Goal: Find specific page/section: Find specific page/section

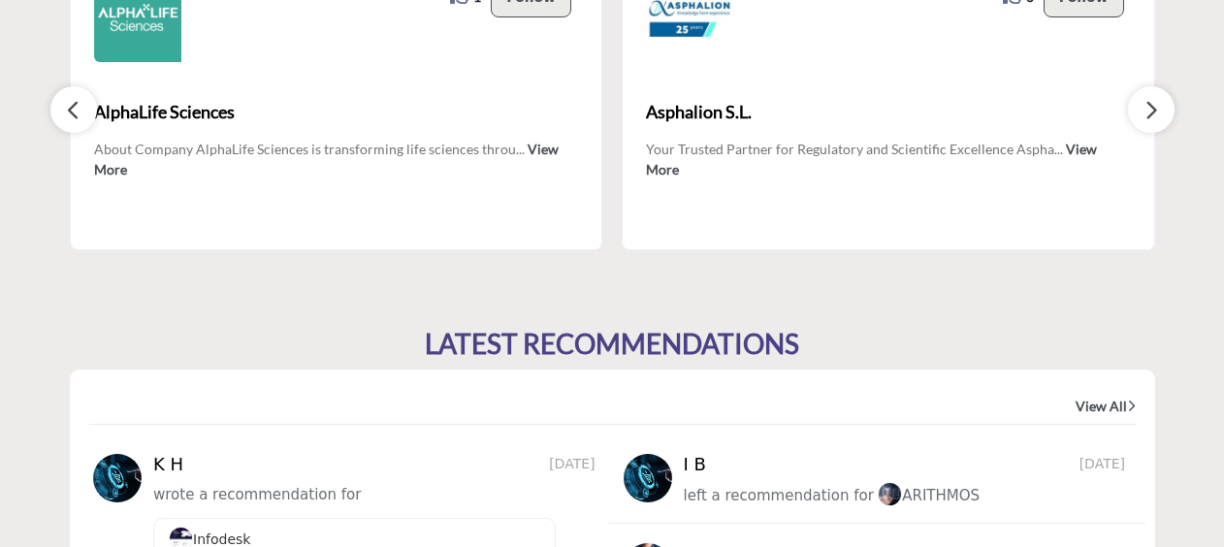
scroll to position [1796, 0]
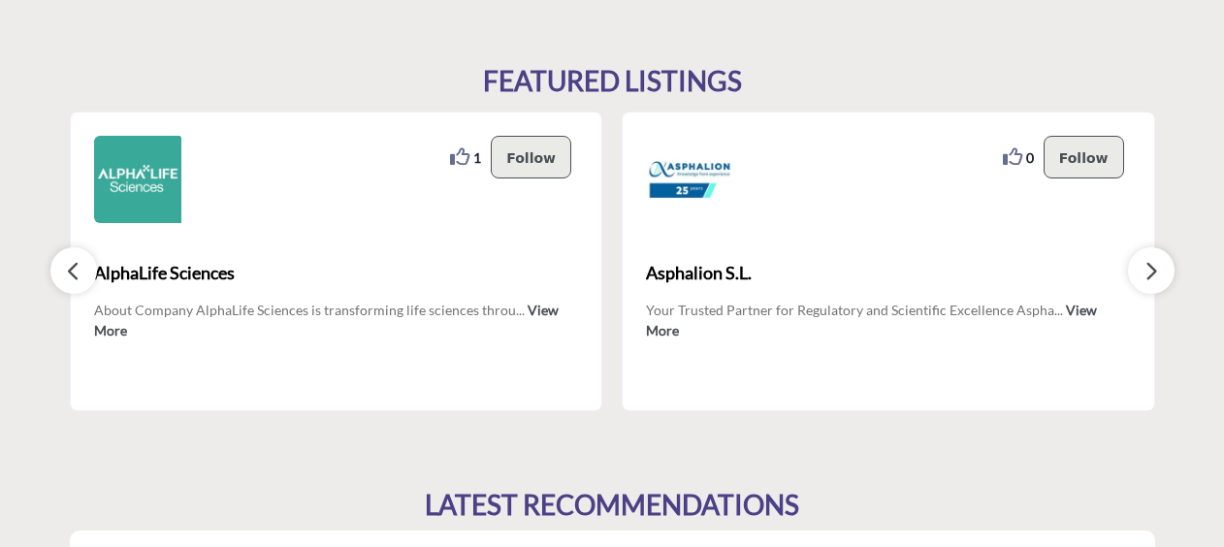
click at [1135, 266] on button "button" at bounding box center [1151, 270] width 47 height 47
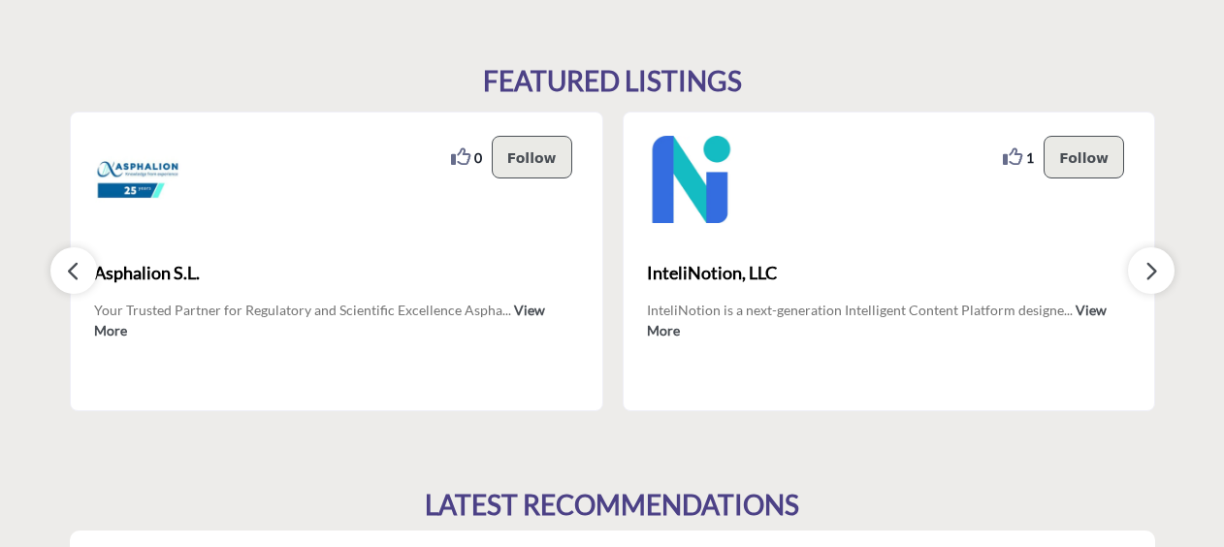
click at [1135, 266] on button "button" at bounding box center [1151, 270] width 47 height 47
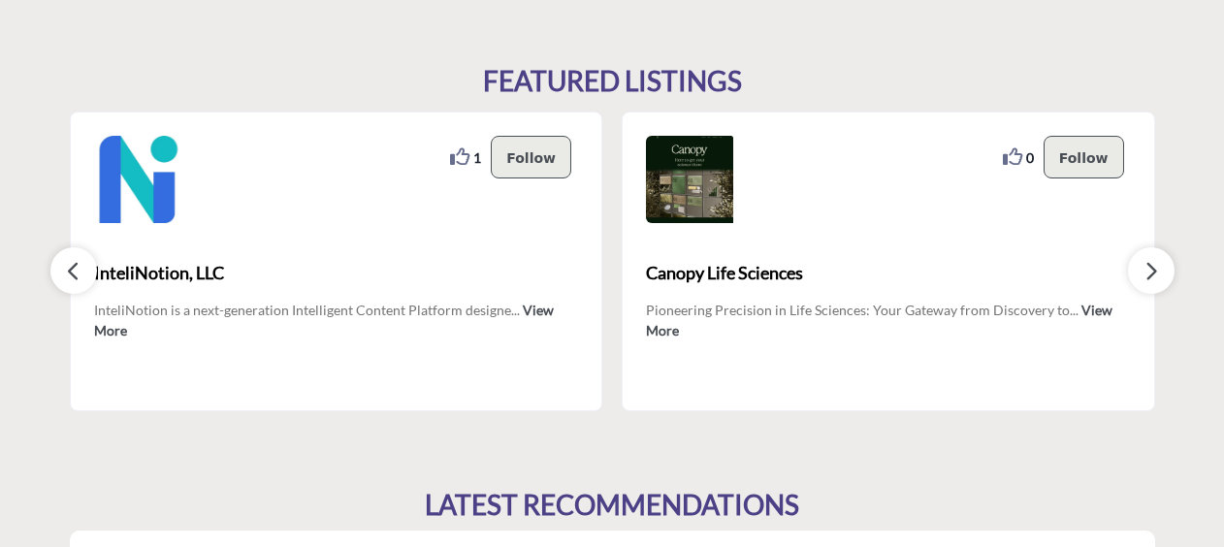
click at [1135, 266] on button "button" at bounding box center [1151, 270] width 47 height 47
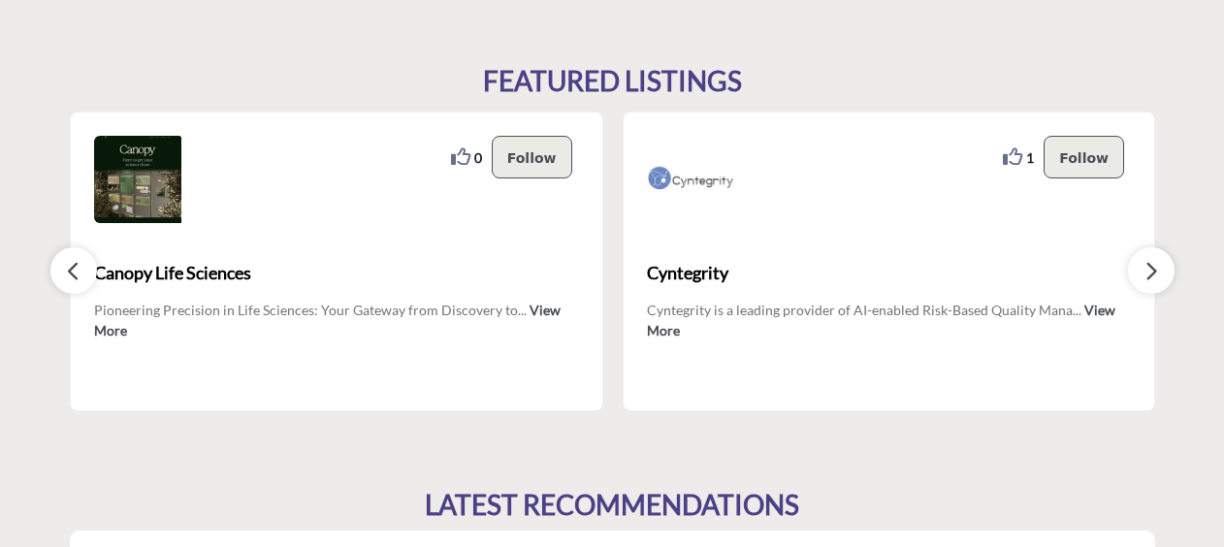
click at [1135, 266] on button "button" at bounding box center [1151, 270] width 47 height 47
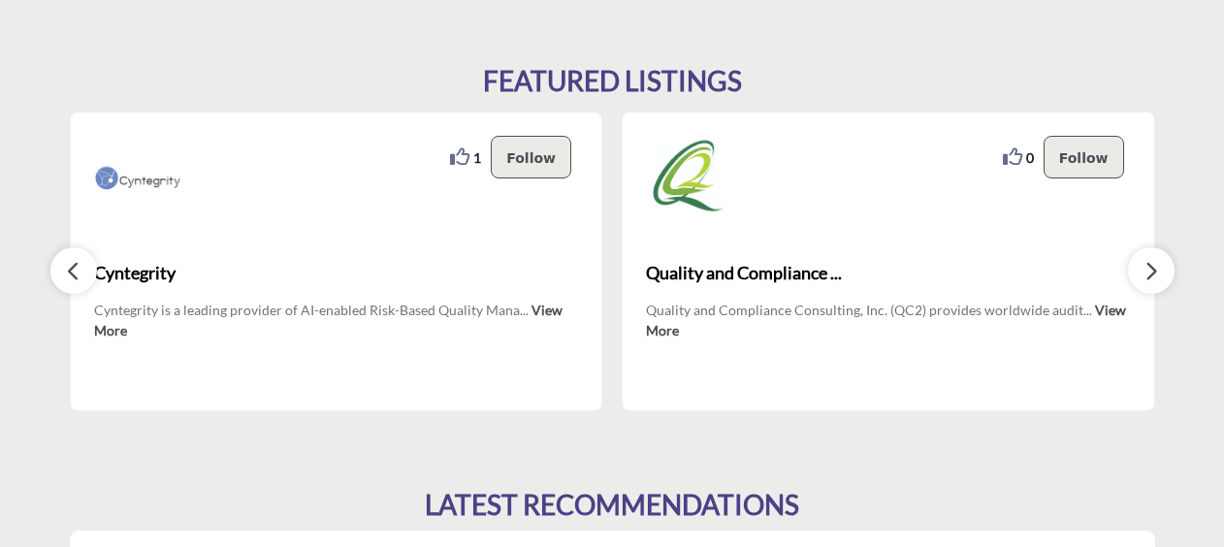
click at [1135, 266] on button "button" at bounding box center [1151, 270] width 47 height 47
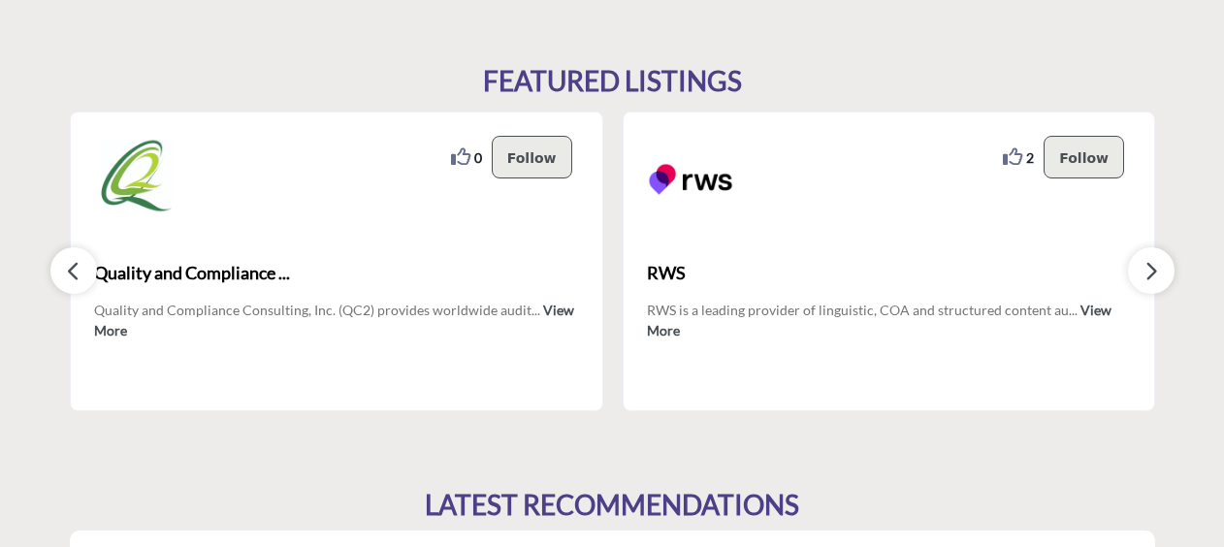
click at [1135, 266] on button "button" at bounding box center [1151, 270] width 47 height 47
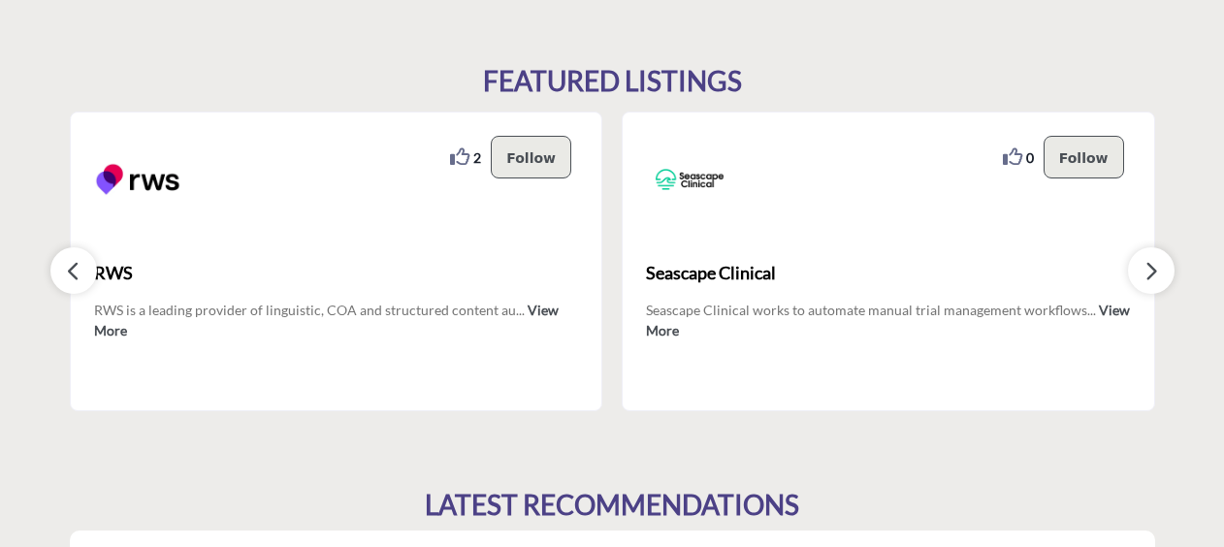
click at [1135, 266] on button "button" at bounding box center [1151, 270] width 47 height 47
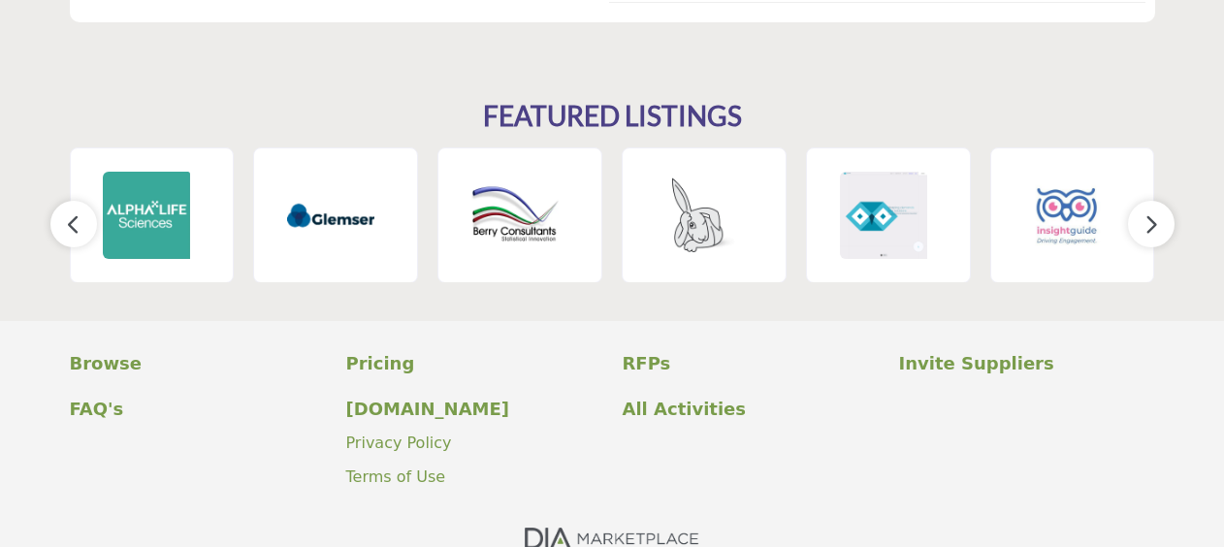
scroll to position [2930, 0]
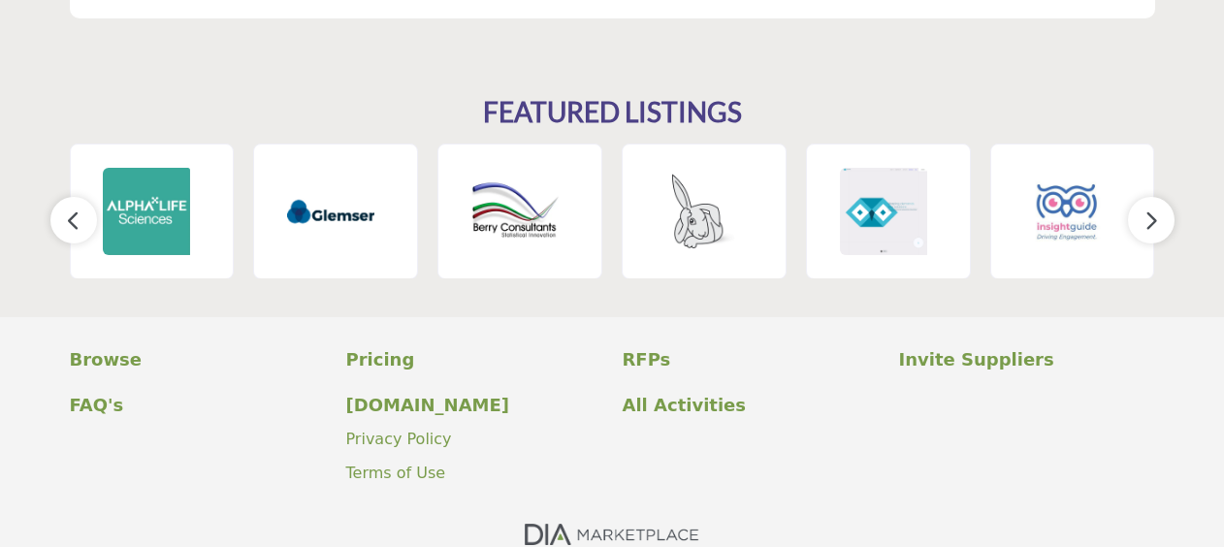
click at [1156, 211] on icon "button" at bounding box center [1151, 220] width 16 height 24
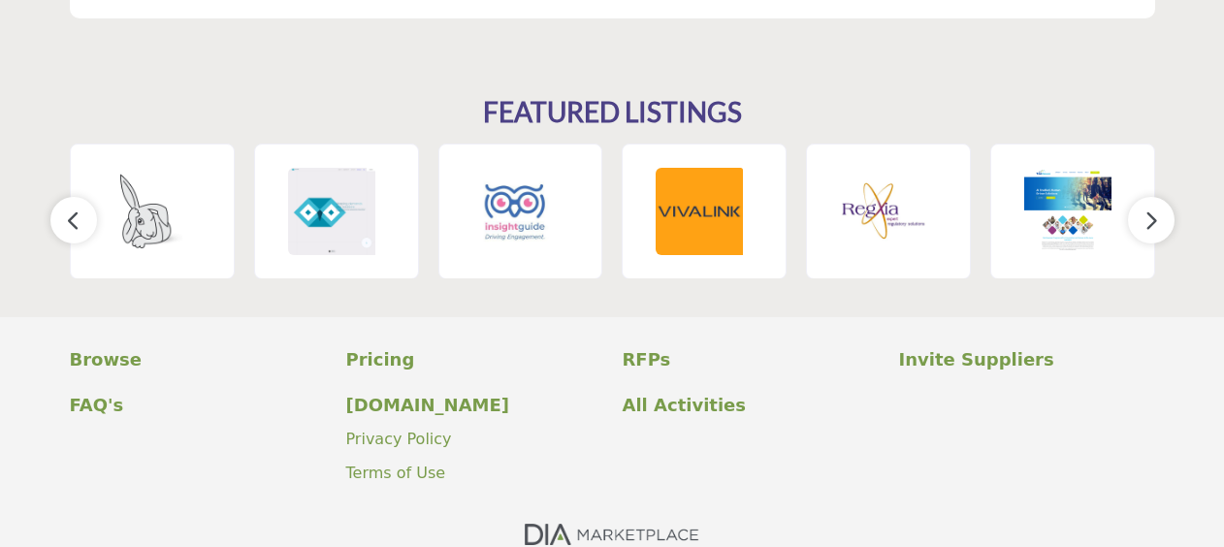
click at [1155, 219] on icon "button" at bounding box center [1151, 220] width 16 height 24
click at [1150, 221] on icon "button" at bounding box center [1151, 220] width 16 height 24
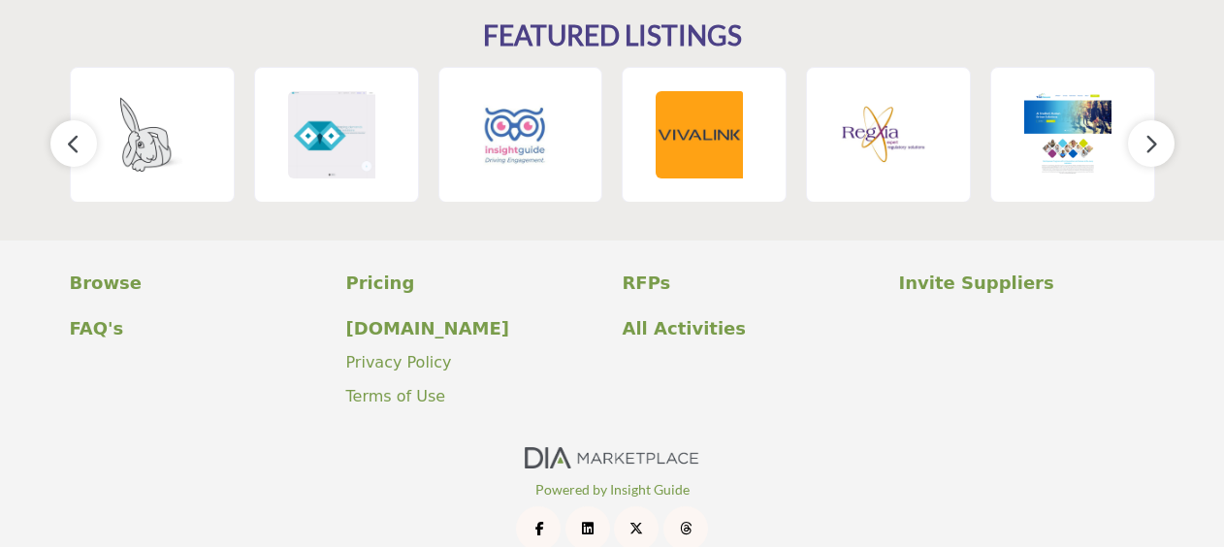
scroll to position [3037, 0]
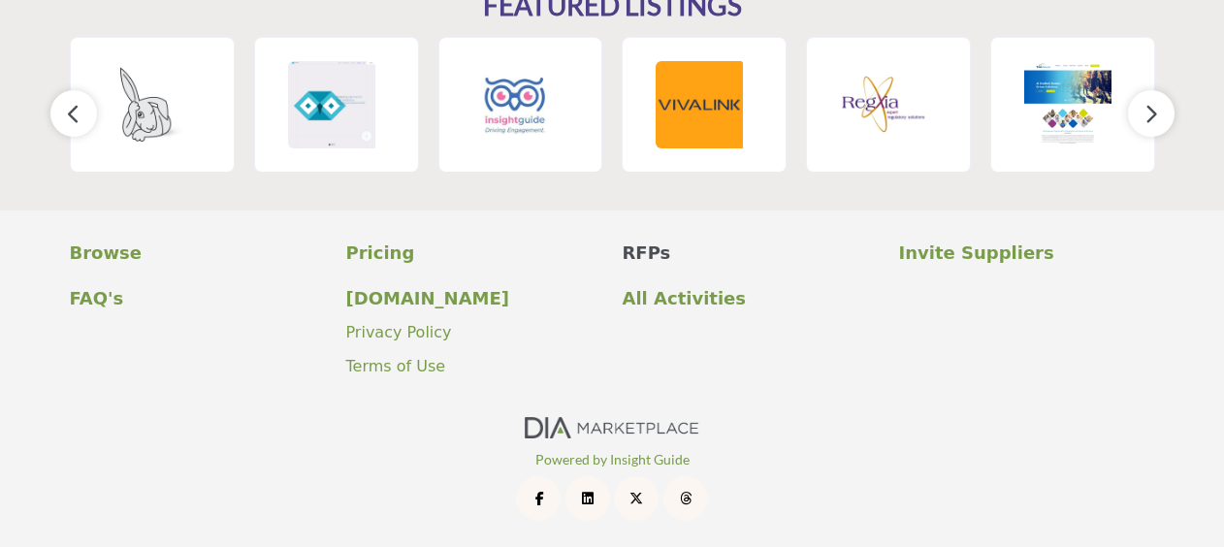
click at [640, 249] on p "RFPs" at bounding box center [750, 252] width 256 height 26
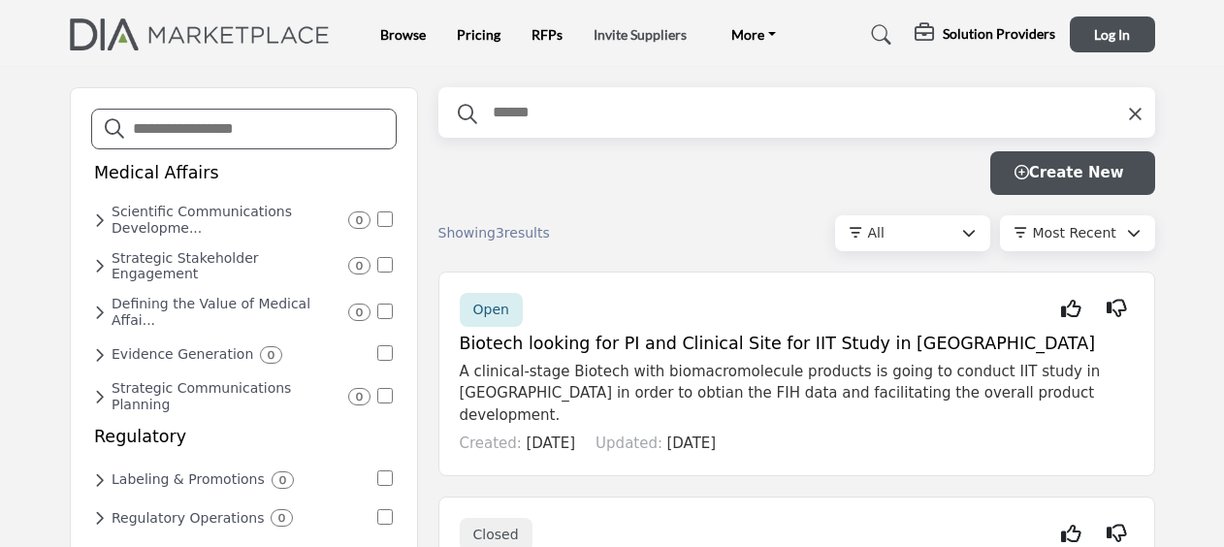
click at [618, 33] on link "Invite Suppliers" at bounding box center [639, 34] width 93 height 16
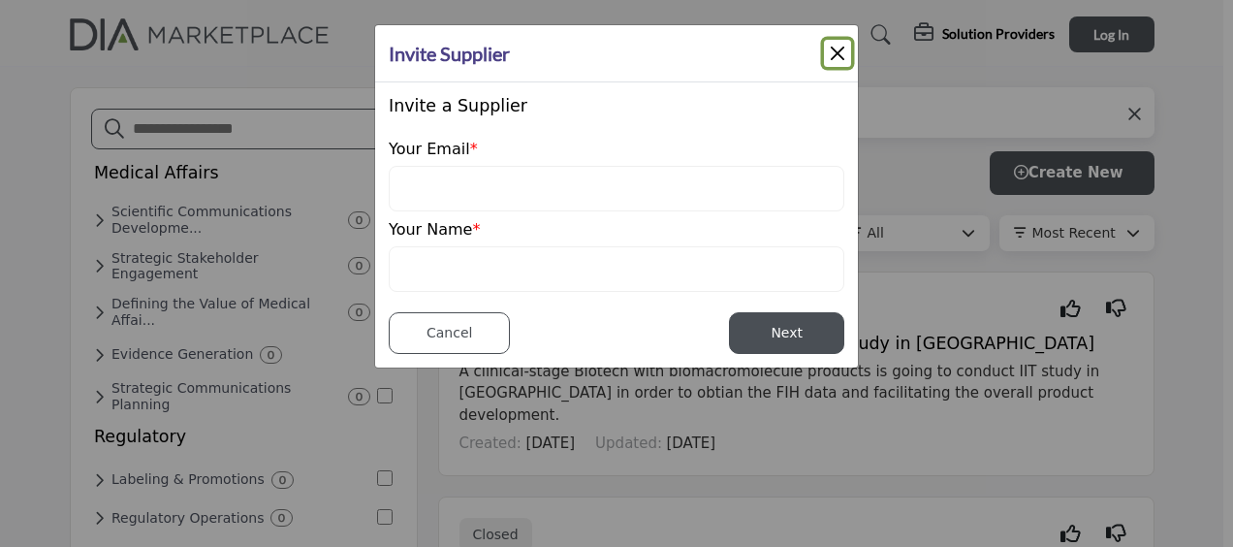
click at [841, 46] on button "Close" at bounding box center [837, 53] width 27 height 27
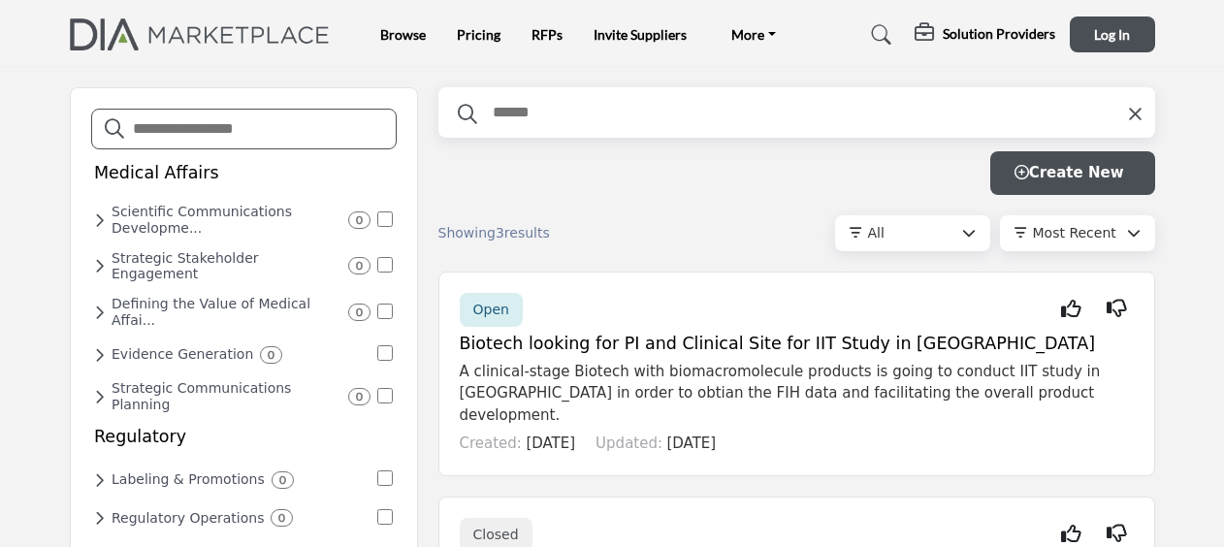
click at [971, 37] on h5 "Solution Providers" at bounding box center [998, 33] width 112 height 17
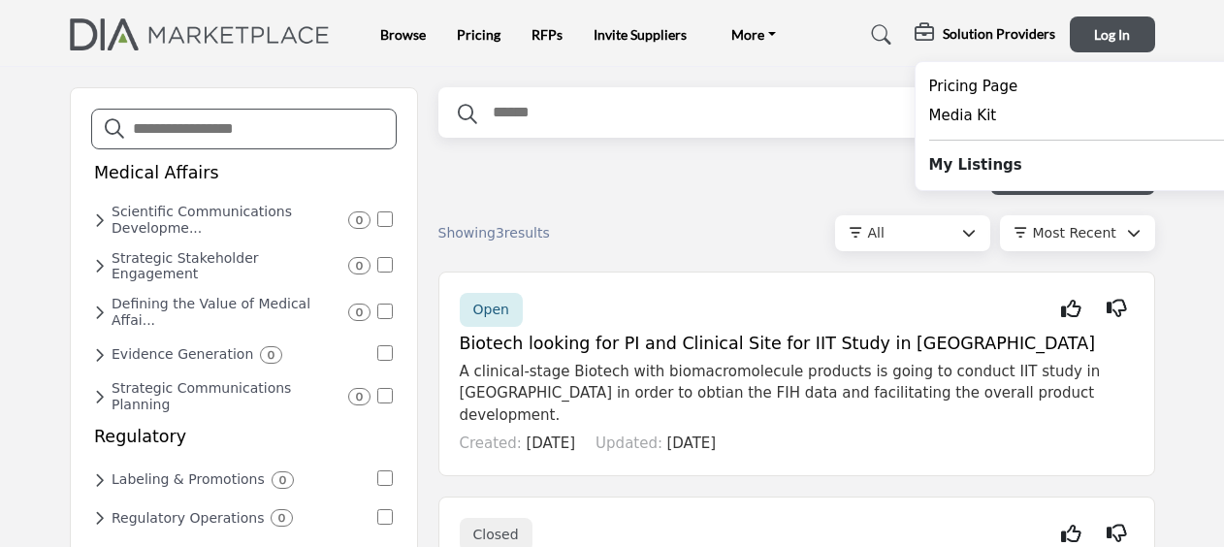
click at [865, 185] on div "Filter Create New" at bounding box center [796, 173] width 716 height 44
